Goal: Task Accomplishment & Management: Manage account settings

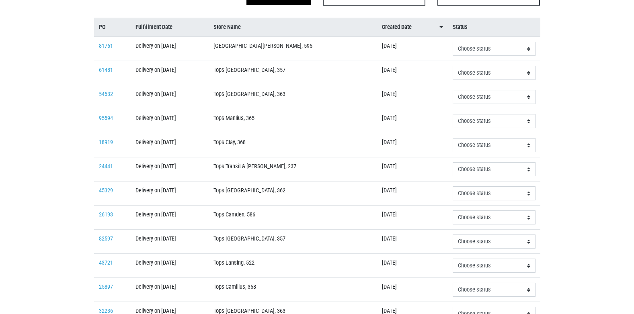
scroll to position [121, 0]
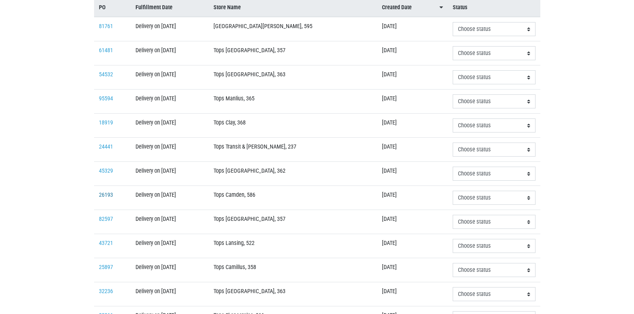
click at [105, 194] on link "26193" at bounding box center [106, 195] width 14 height 7
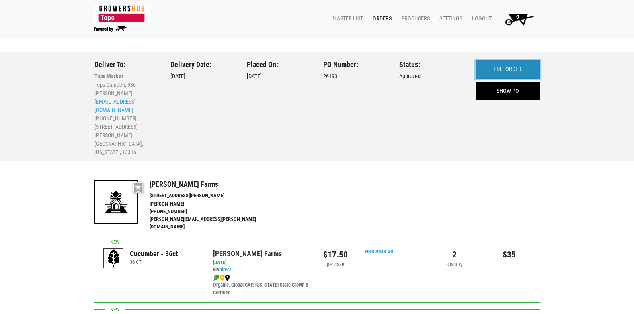
click at [496, 69] on link "EDIT ORDER" at bounding box center [508, 69] width 64 height 18
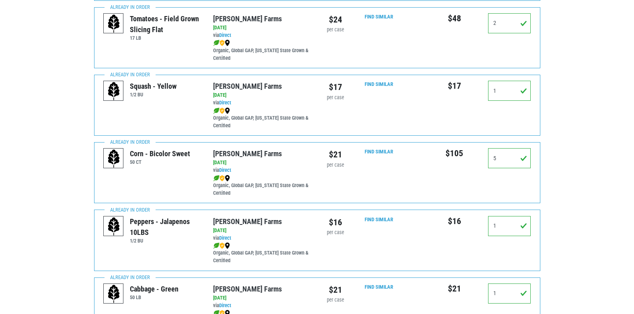
scroll to position [603, 0]
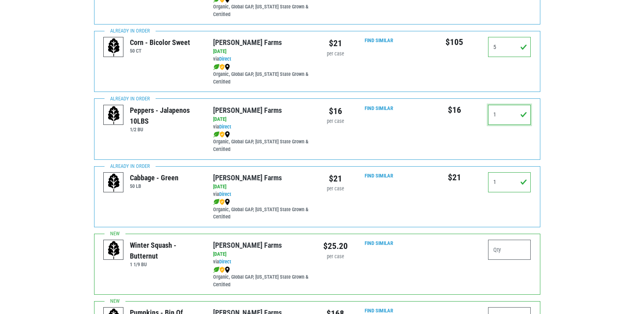
click at [508, 106] on input "1" at bounding box center [509, 115] width 43 height 20
click at [525, 111] on input "0" at bounding box center [509, 115] width 43 height 20
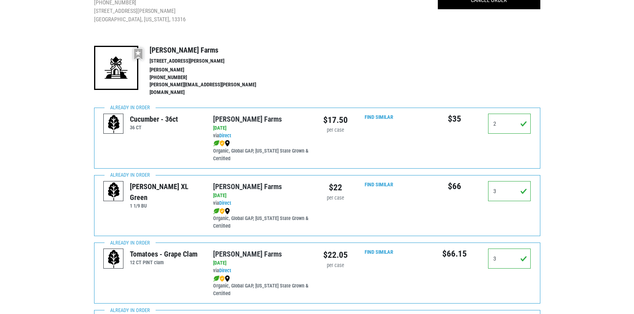
scroll to position [0, 0]
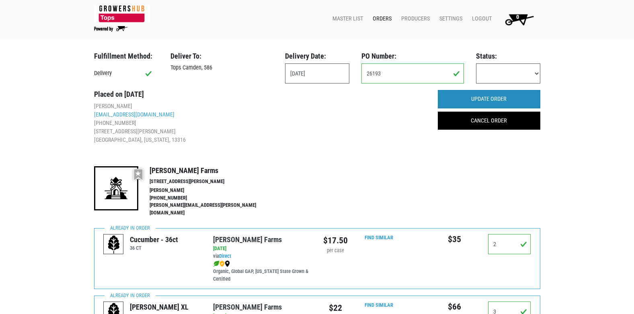
type input "0"
click at [481, 90] on input "UPDATE ORDER" at bounding box center [489, 99] width 103 height 18
